Goal: Find specific page/section: Find specific page/section

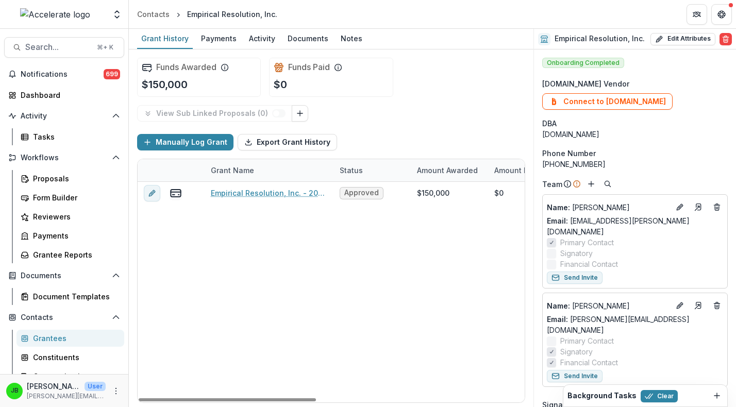
scroll to position [330, 0]
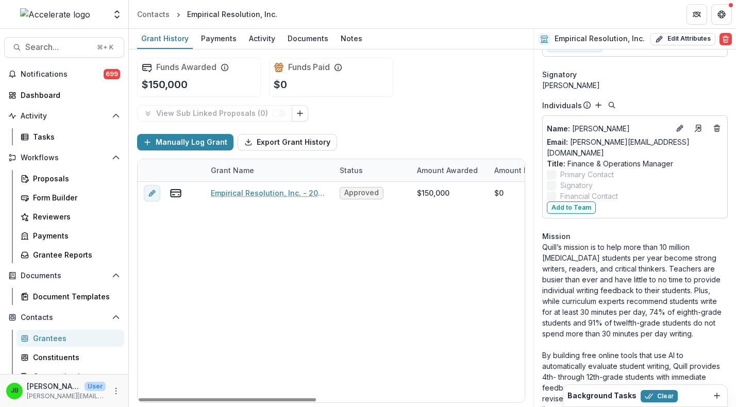
click at [36, 340] on div "Grantees" at bounding box center [74, 338] width 83 height 11
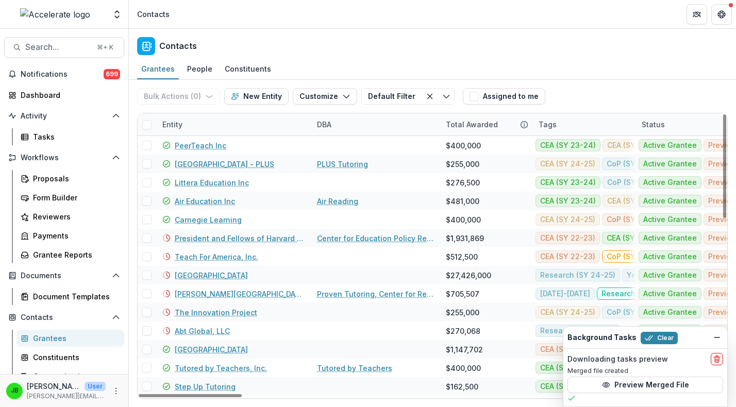
click at [184, 123] on div "Entity" at bounding box center [172, 124] width 32 height 11
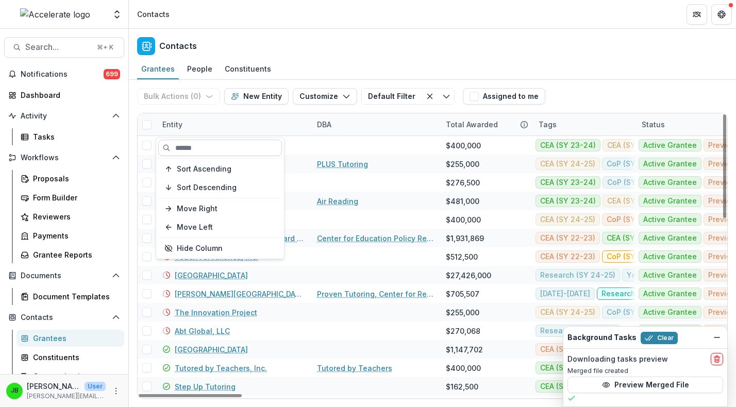
click at [183, 150] on input at bounding box center [220, 148] width 124 height 16
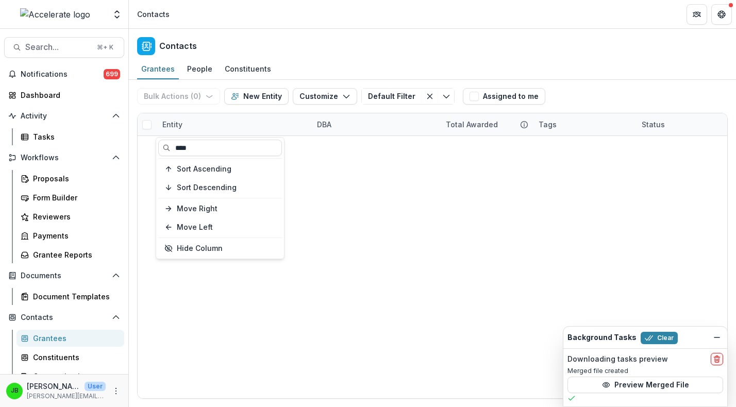
type input "***"
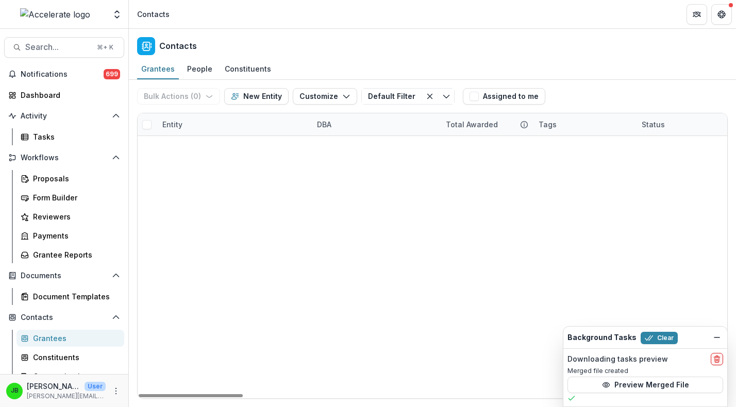
click at [323, 136] on div "100 Black Men of Metro Baton Rouge 100 Black Men of Metro Baton Rouge $150,000 …" at bounding box center [433, 136] width 590 height 0
click at [259, 147] on link "100 Black Men of Metro Baton Rouge" at bounding box center [240, 145] width 130 height 11
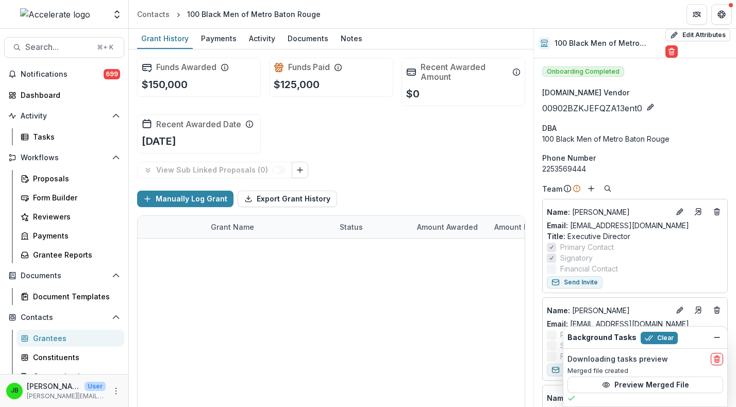
click at [230, 247] on link "100 Black Men of Metro Baton Rouge - Call to Effective Action - 1" at bounding box center [269, 249] width 117 height 11
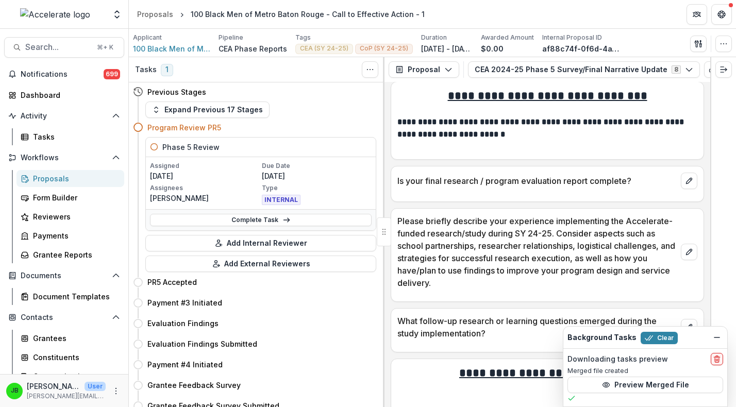
scroll to position [1785, 0]
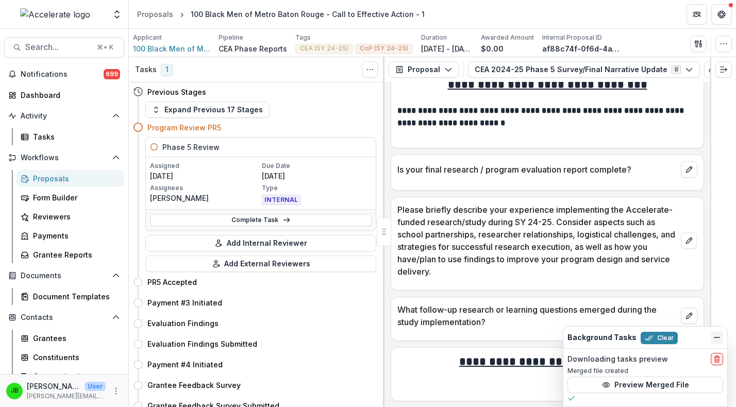
click at [715, 338] on line "Dismiss" at bounding box center [717, 338] width 5 height 0
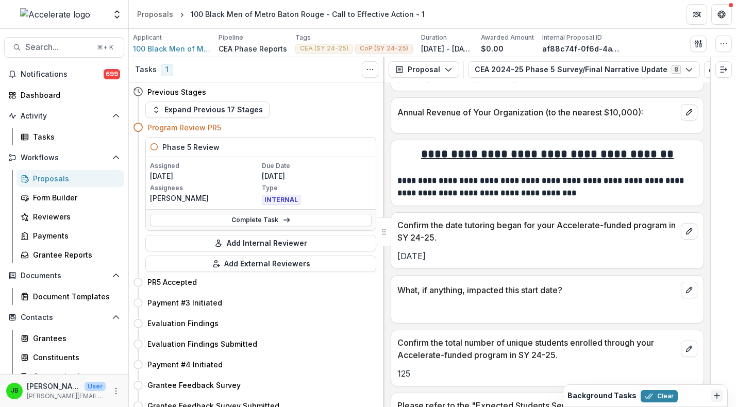
scroll to position [656, 0]
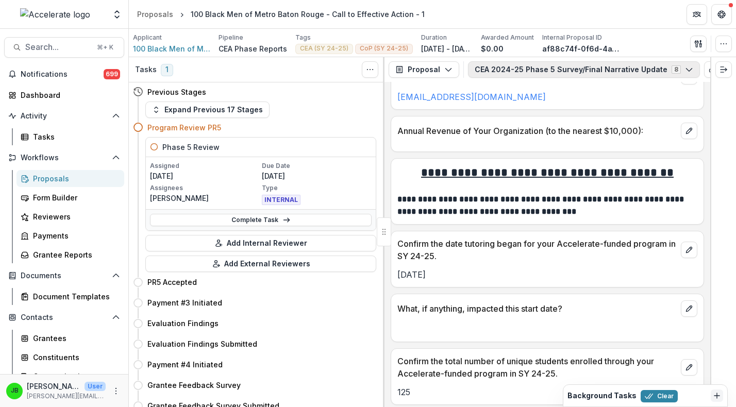
click at [586, 64] on button "CEA 2024-25 Phase 5 Survey/Final Narrative Update 8" at bounding box center [584, 69] width 232 height 16
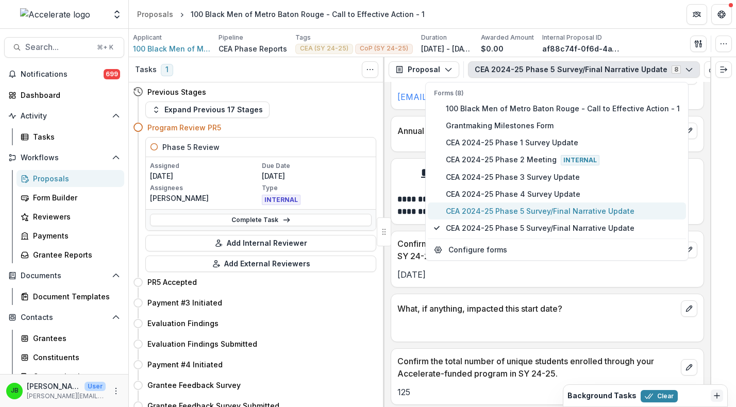
click at [564, 213] on span "CEA 2024-25 Phase 5 Survey/Final Narrative Update" at bounding box center [563, 211] width 234 height 11
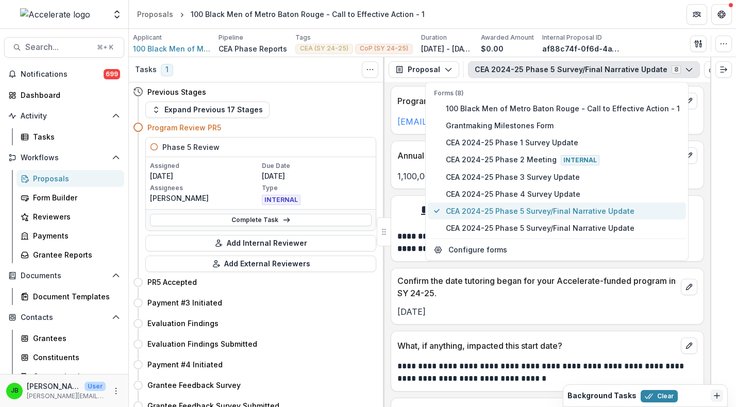
scroll to position [1104, 0]
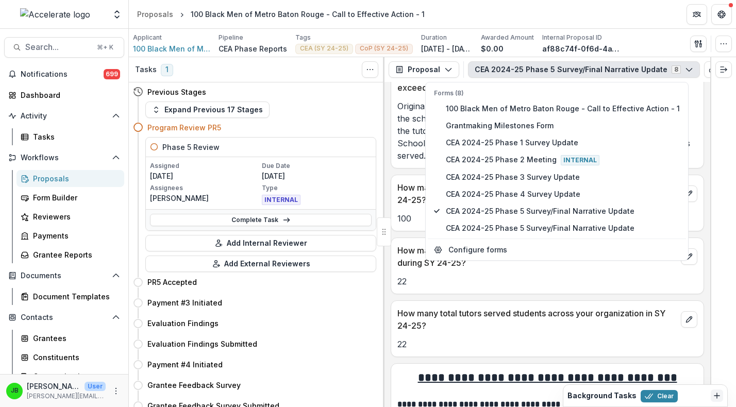
click at [490, 332] on div "22" at bounding box center [547, 341] width 312 height 19
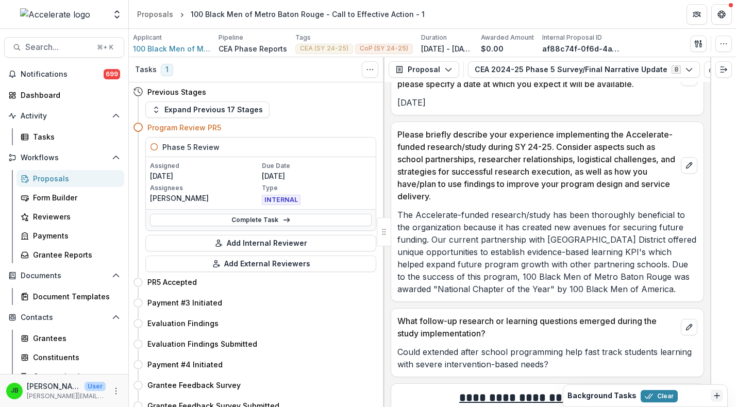
scroll to position [2696, 0]
